Goal: Check status

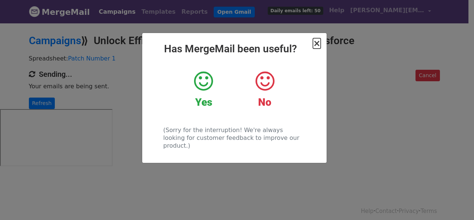
click at [318, 43] on span "×" at bounding box center [316, 43] width 7 height 10
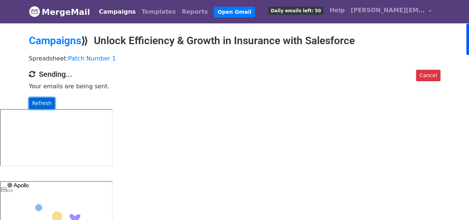
click at [34, 104] on link "Refresh" at bounding box center [42, 102] width 26 height 11
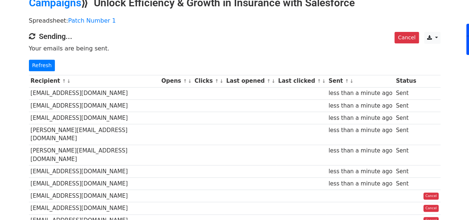
scroll to position [21, 0]
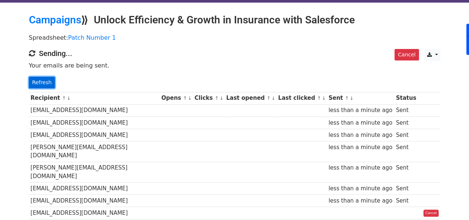
click at [45, 79] on link "Refresh" at bounding box center [42, 82] width 26 height 11
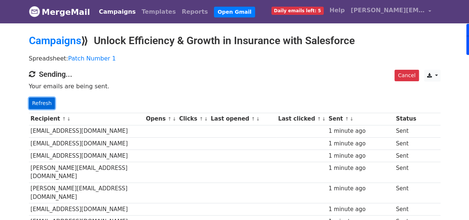
click at [40, 100] on link "Refresh" at bounding box center [42, 102] width 26 height 11
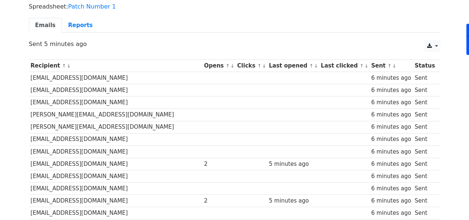
scroll to position [19, 0]
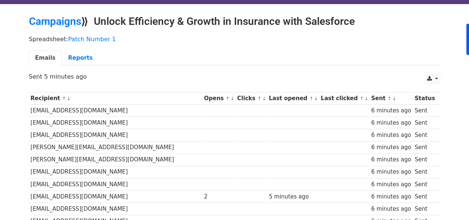
click at [204, 194] on div "2" at bounding box center [219, 196] width 30 height 9
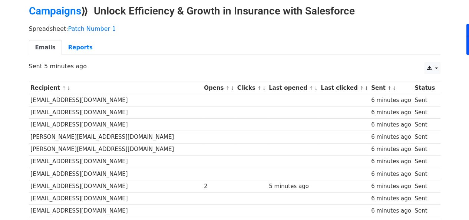
scroll to position [0, 0]
